Goal: Transaction & Acquisition: Subscribe to service/newsletter

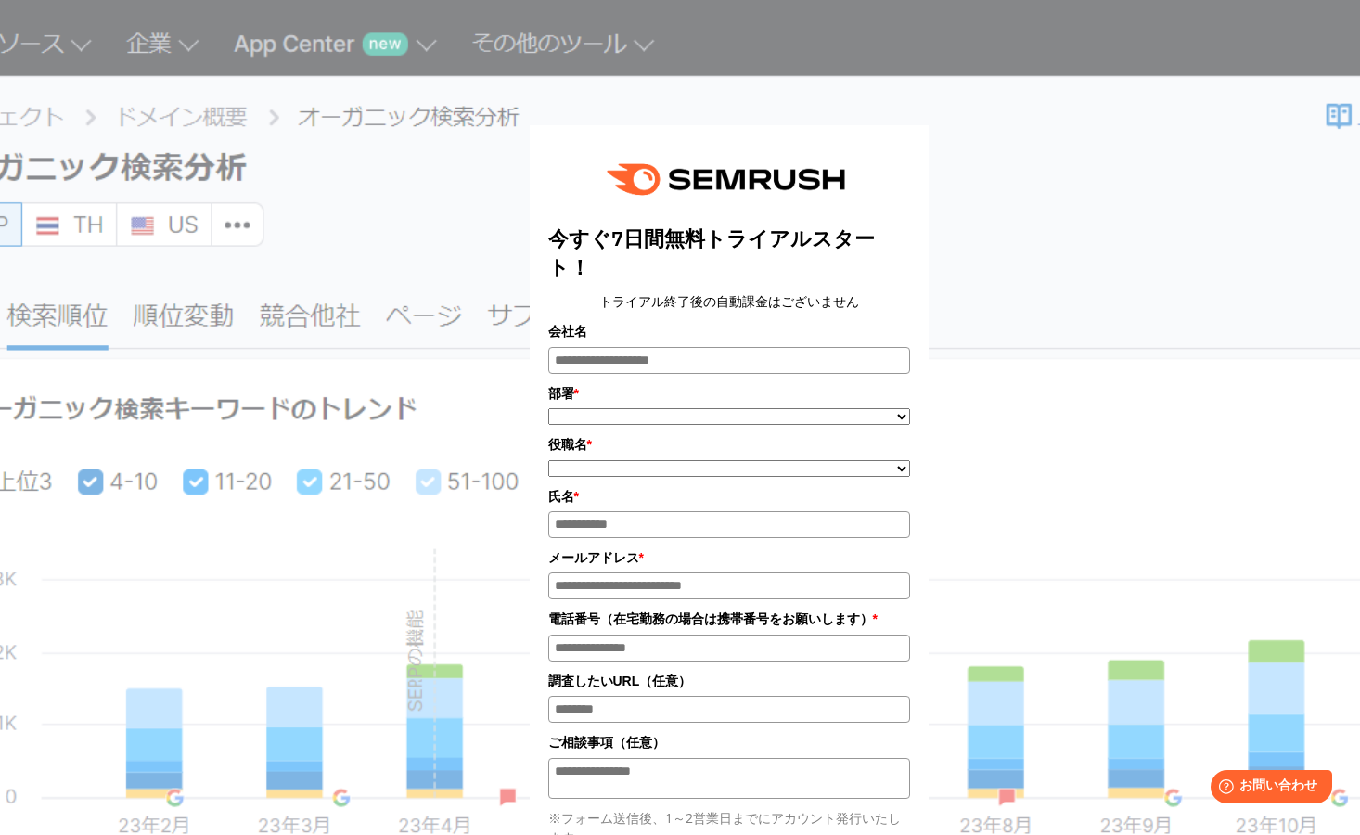
click at [359, 353] on div "今すぐ7日間無料トライアルスタート！ トライアル終了後の自動課金はございません 会社名 部署 * ***** **** ******* **" at bounding box center [729, 596] width 928 height 1147
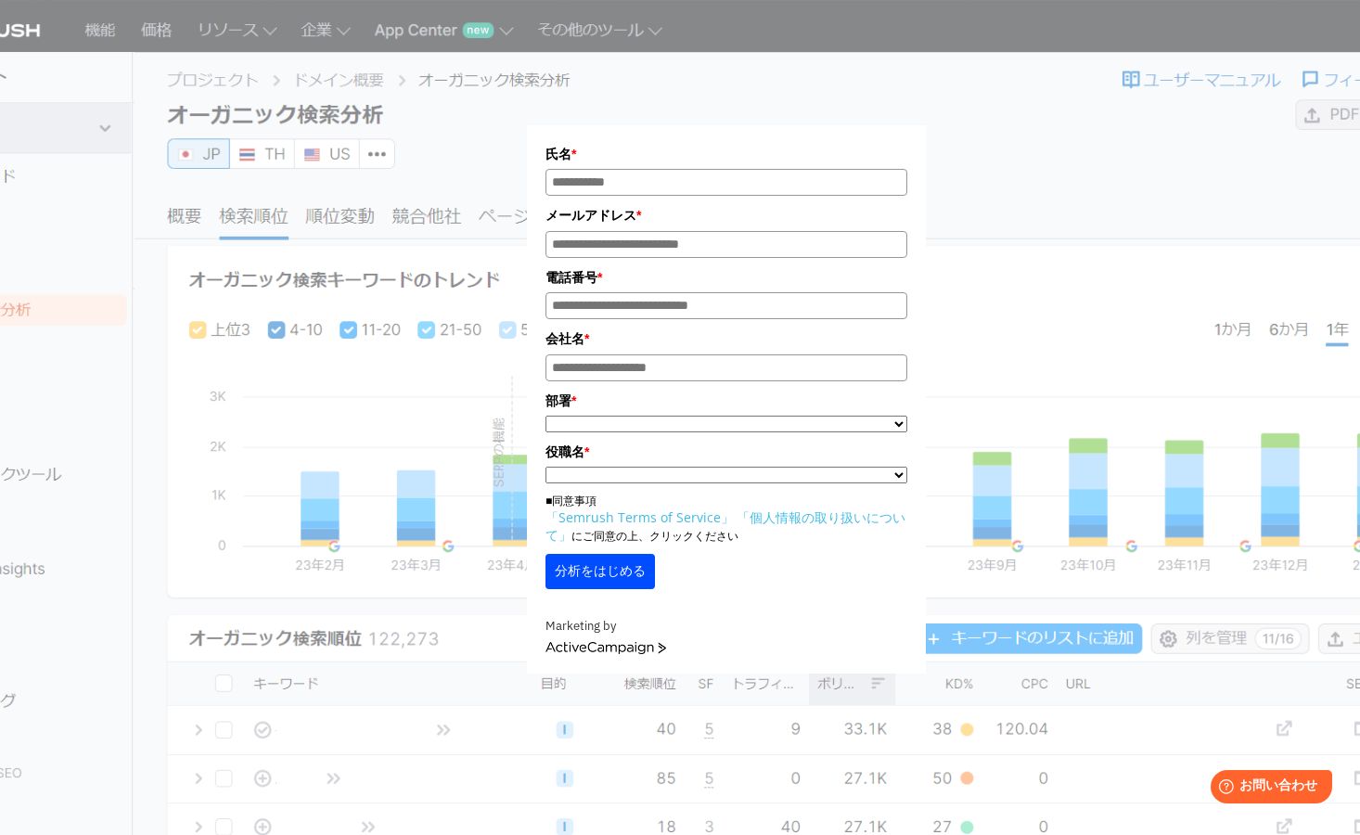
click at [581, 650] on link "ActiveCampaign" at bounding box center [606, 648] width 121 height 13
